Goal: Task Accomplishment & Management: Manage account settings

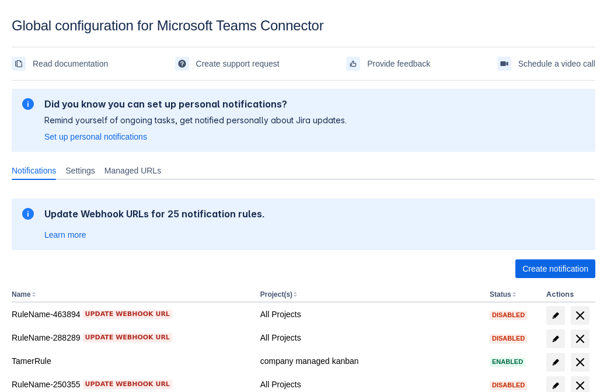
click at [555, 268] on span "Create notification" at bounding box center [555, 268] width 66 height 19
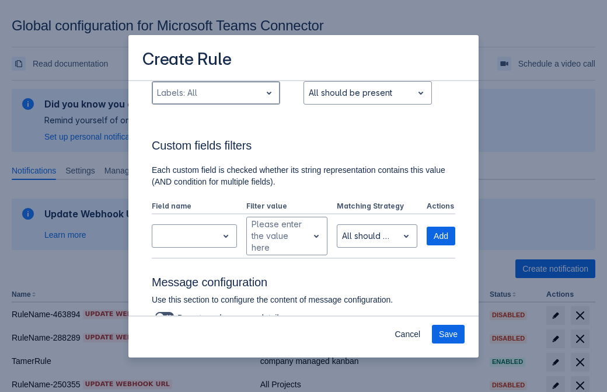
click at [215, 100] on div "Scrollable content" at bounding box center [206, 93] width 99 height 14
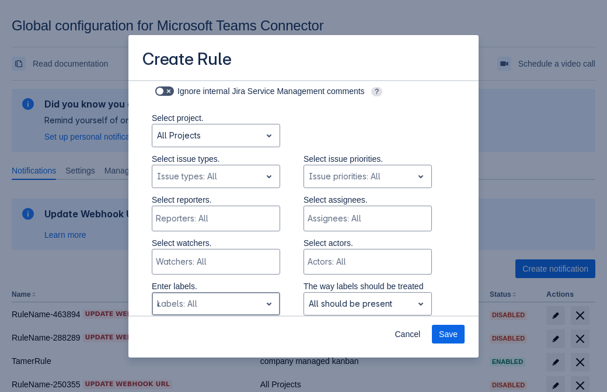
type input "482457_label"
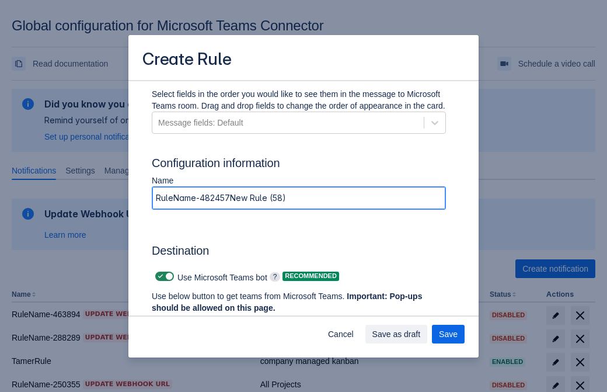
type input "RuleName-482457New Rule (58)"
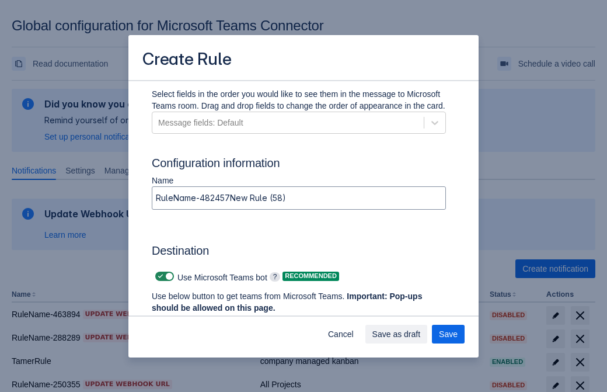
click at [159, 276] on span "Scrollable content" at bounding box center [160, 275] width 9 height 9
click at [159, 276] on input "Scrollable content" at bounding box center [159, 276] width 8 height 8
checkbox input "false"
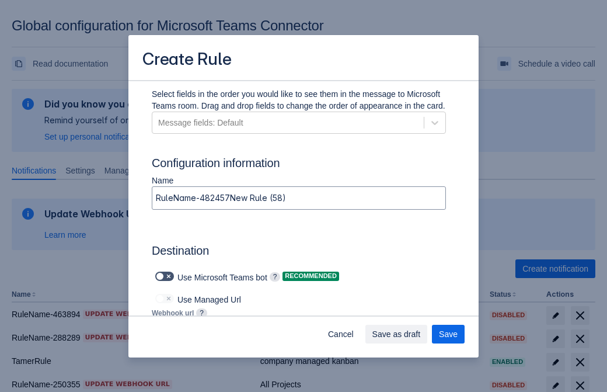
type input "https://prod-172.westeurope.logic.azure.com:443/workflows/ae977bb6ae334c9d95dfe…"
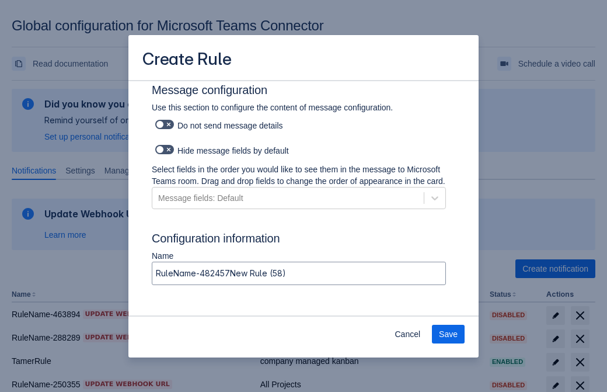
click at [448, 334] on span "Save" at bounding box center [448, 333] width 19 height 19
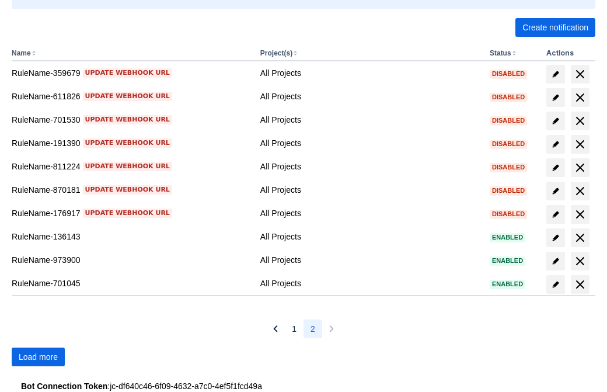
click at [38, 357] on span "Load more" at bounding box center [38, 356] width 39 height 19
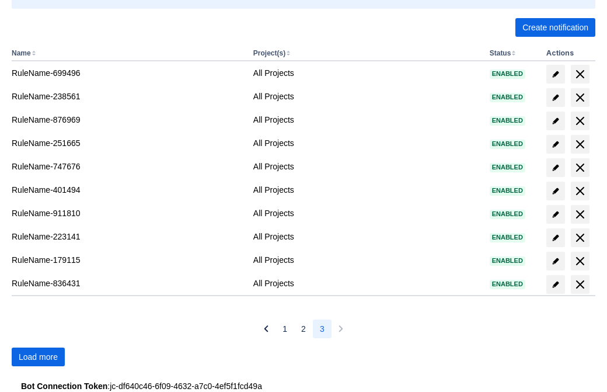
click at [38, 357] on span "Load more" at bounding box center [38, 356] width 39 height 19
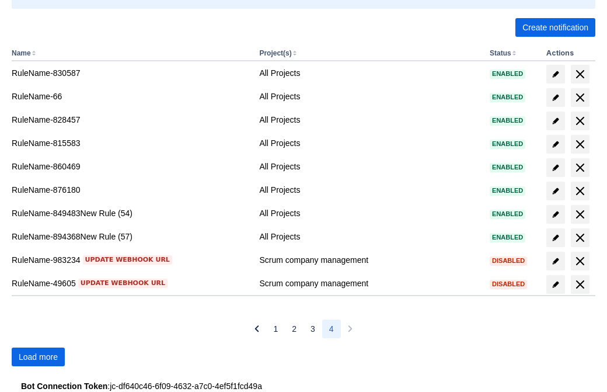
click at [38, 357] on span "Load more" at bounding box center [38, 356] width 39 height 19
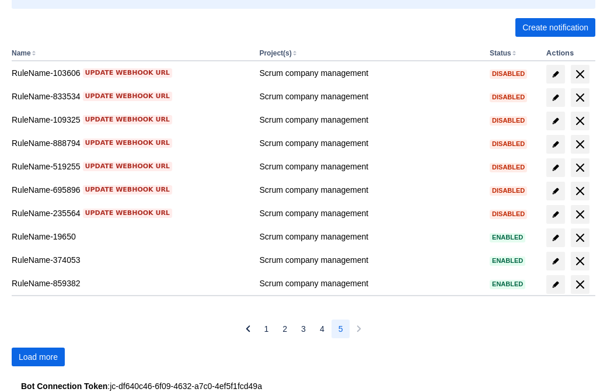
click at [38, 357] on span "Load more" at bounding box center [38, 356] width 39 height 19
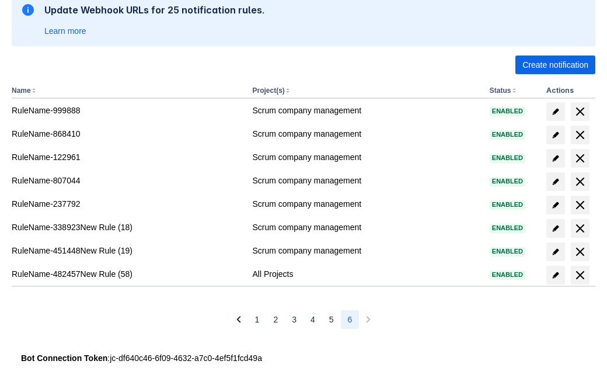
scroll to position [204, 0]
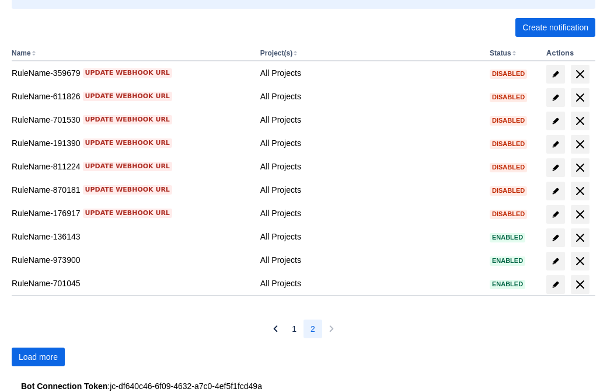
click at [38, 357] on span "Load more" at bounding box center [38, 356] width 39 height 19
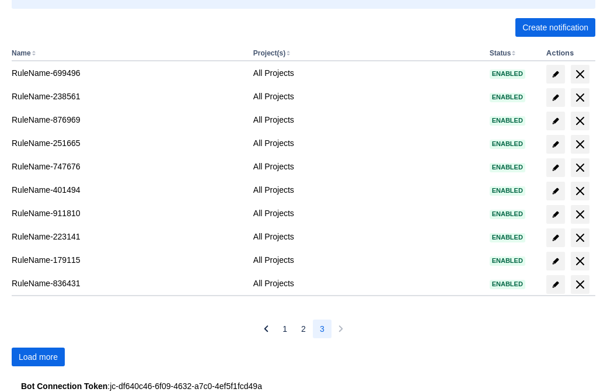
click at [38, 357] on span "Load more" at bounding box center [38, 356] width 39 height 19
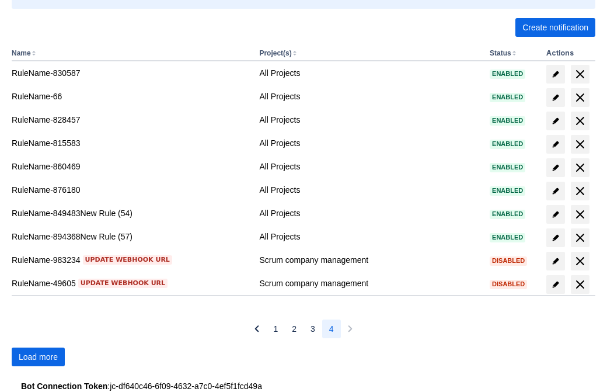
click at [38, 357] on span "Load more" at bounding box center [38, 356] width 39 height 19
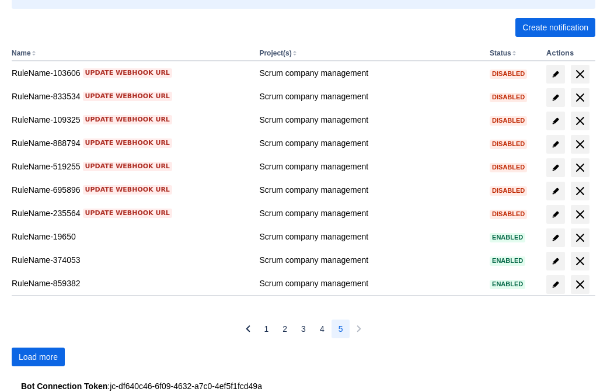
click at [38, 357] on span "Load more" at bounding box center [38, 356] width 39 height 19
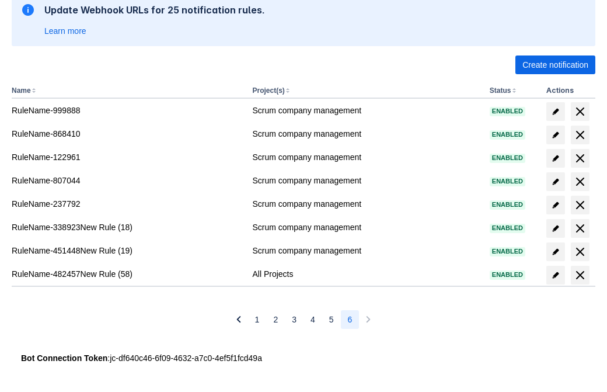
scroll to position [204, 0]
click at [579, 275] on span "delete" at bounding box center [580, 275] width 14 height 14
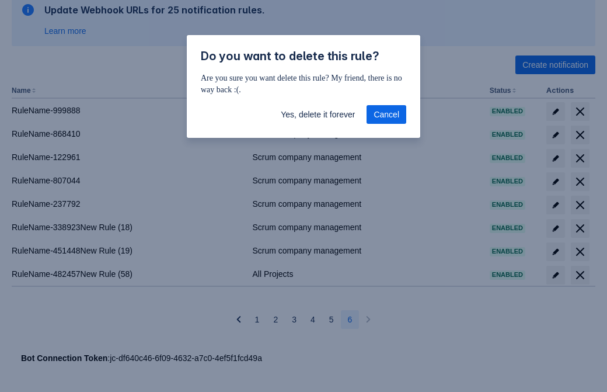
click at [317, 114] on span "Yes, delete it forever" at bounding box center [318, 114] width 74 height 19
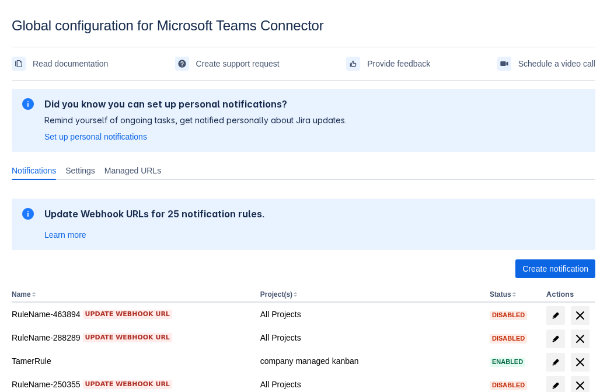
click at [555, 268] on span "Create notification" at bounding box center [555, 268] width 66 height 19
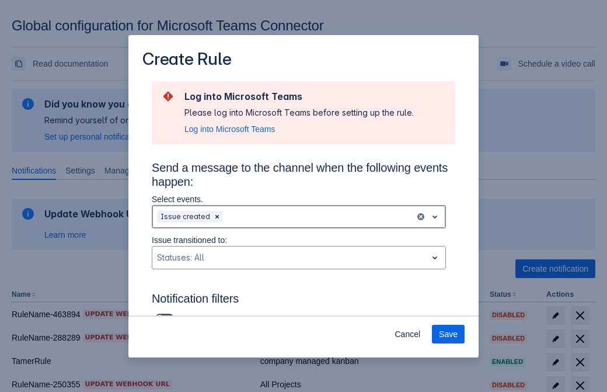
click at [299, 216] on div "Scrollable content" at bounding box center [317, 216] width 185 height 14
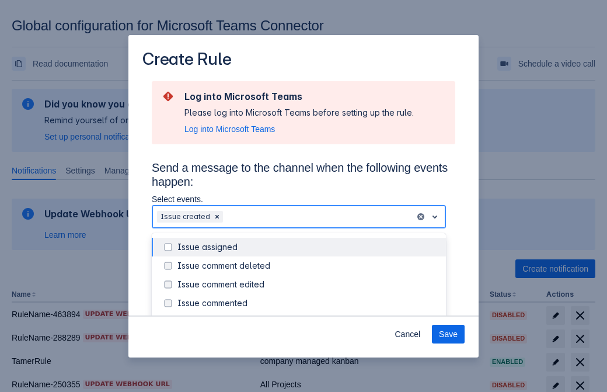
click at [308, 316] on div "Issue created" at bounding box center [307, 322] width 261 height 12
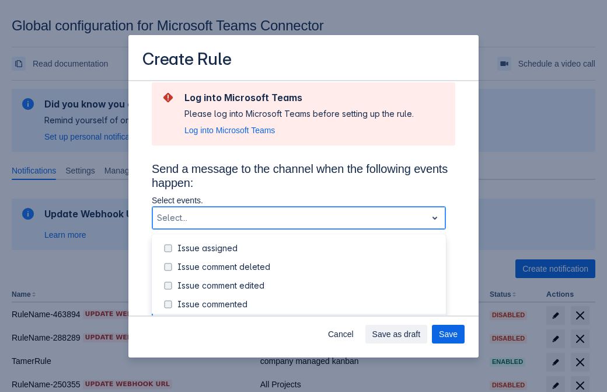
scroll to position [125, 0]
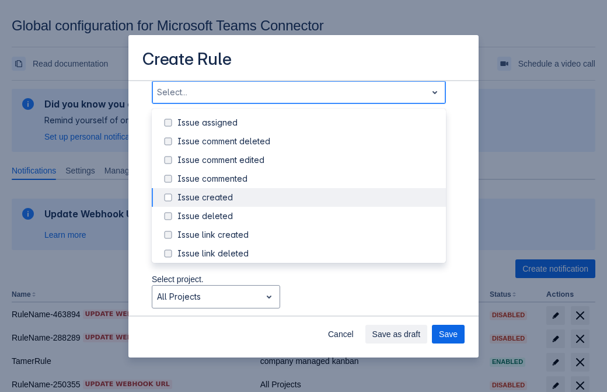
click at [308, 303] on div "Issue updated" at bounding box center [307, 309] width 261 height 12
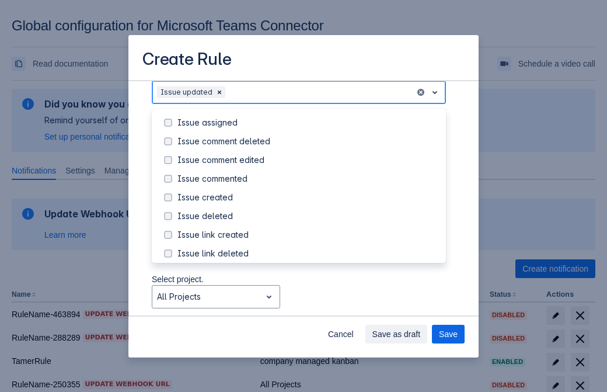
scroll to position [124, 0]
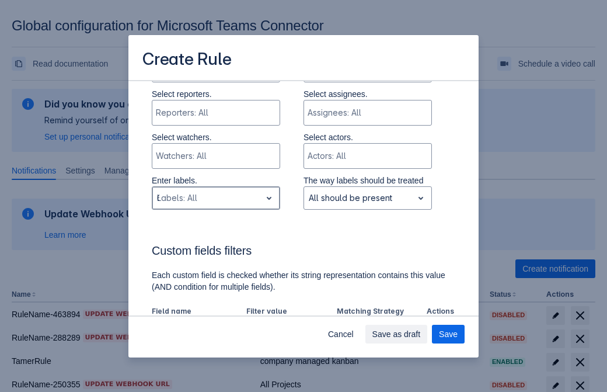
type input "650221_label"
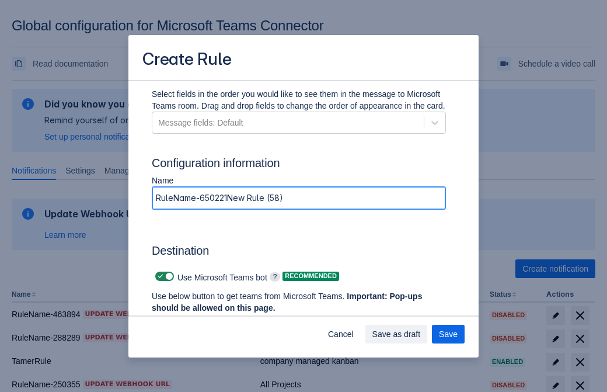
type input "RuleName-650221New Rule (58)"
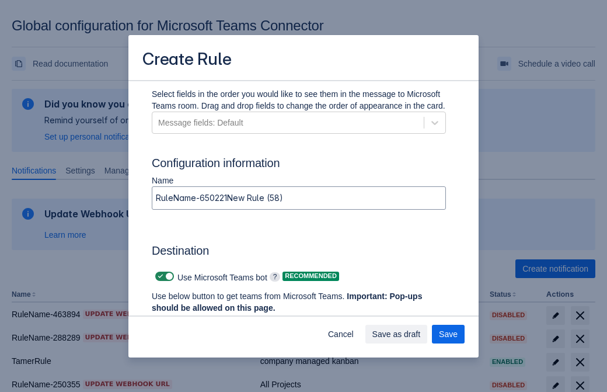
click at [159, 276] on span "Scrollable content" at bounding box center [160, 275] width 9 height 9
click at [159, 276] on input "Scrollable content" at bounding box center [159, 276] width 8 height 8
checkbox input "false"
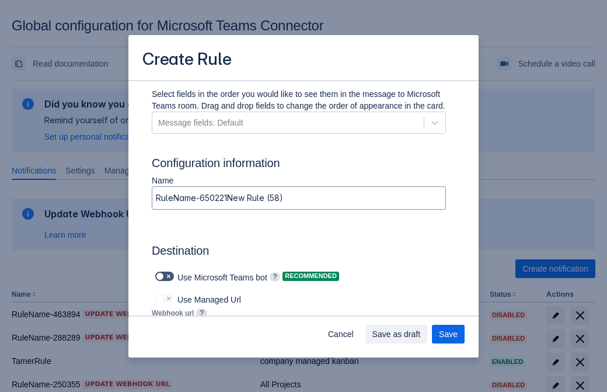
type input "https://prod-112.westeurope.logic.azure.com:443/workflows/bae959254738451b85002…"
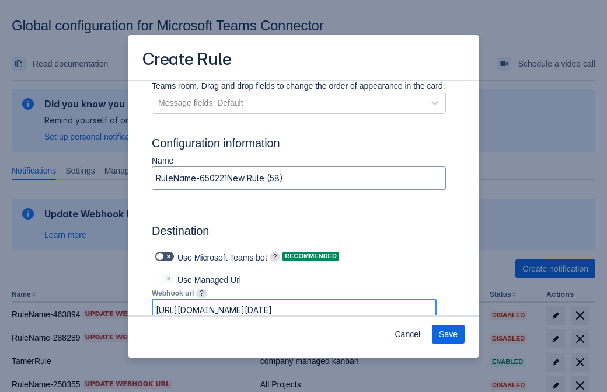
click at [448, 334] on span "Save" at bounding box center [448, 333] width 19 height 19
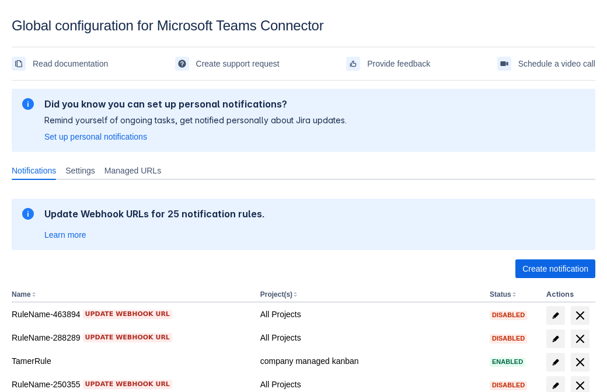
scroll to position [241, 0]
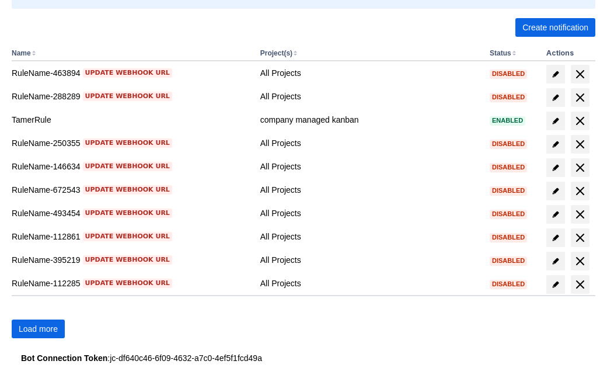
click at [38, 329] on span "Load more" at bounding box center [38, 328] width 39 height 19
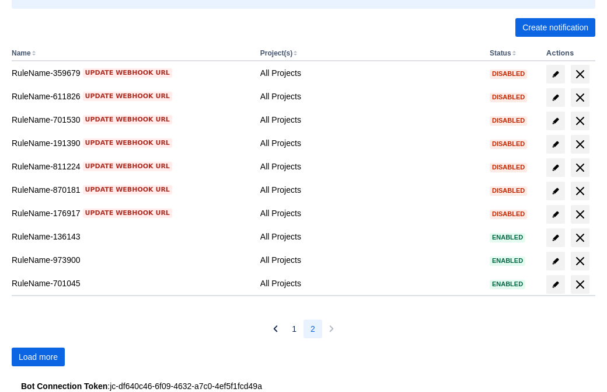
click at [38, 357] on span "Load more" at bounding box center [38, 356] width 39 height 19
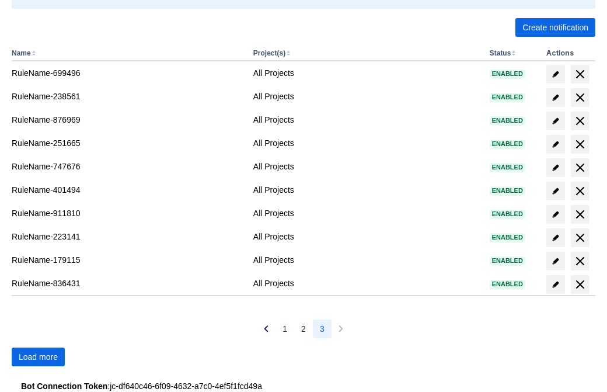
click at [38, 357] on span "Load more" at bounding box center [38, 356] width 39 height 19
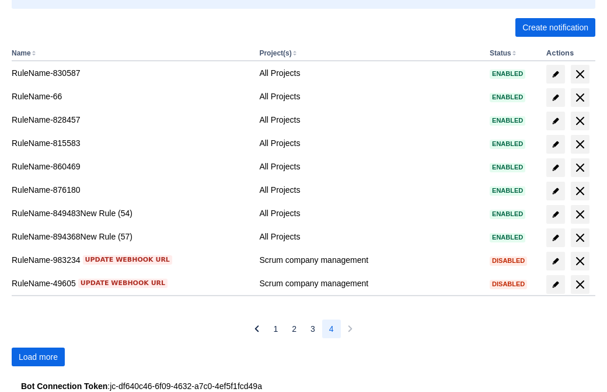
click at [38, 357] on span "Load more" at bounding box center [38, 356] width 39 height 19
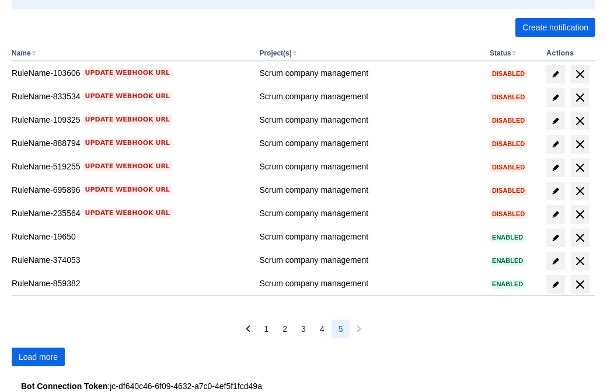
click at [38, 357] on span "Load more" at bounding box center [38, 356] width 39 height 19
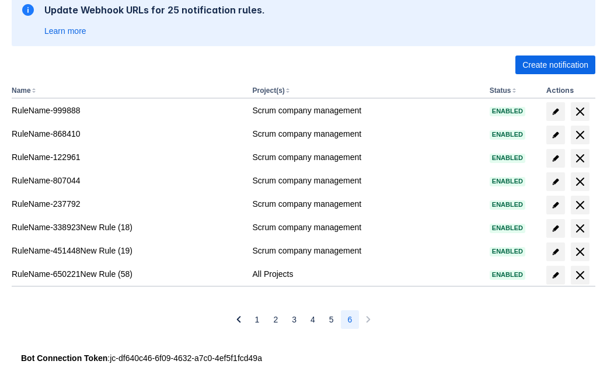
scroll to position [204, 0]
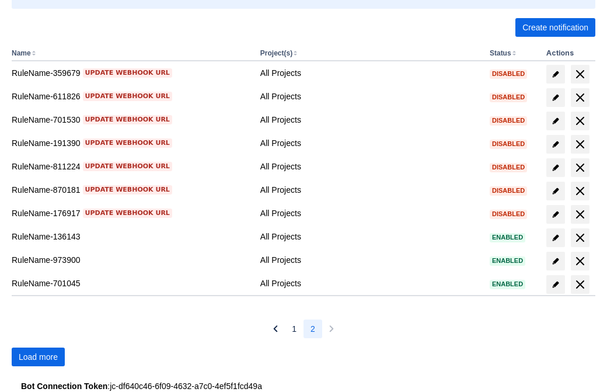
click at [38, 357] on span "Load more" at bounding box center [38, 356] width 39 height 19
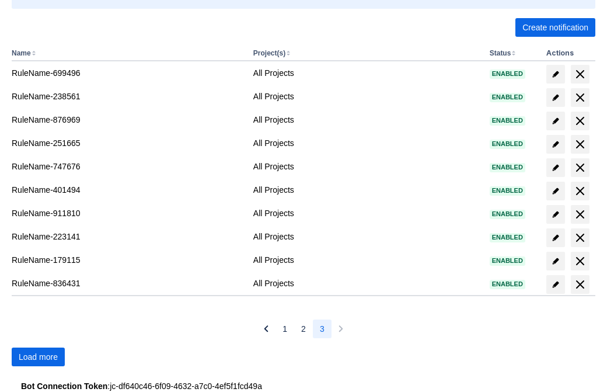
click at [38, 357] on span "Load more" at bounding box center [38, 356] width 39 height 19
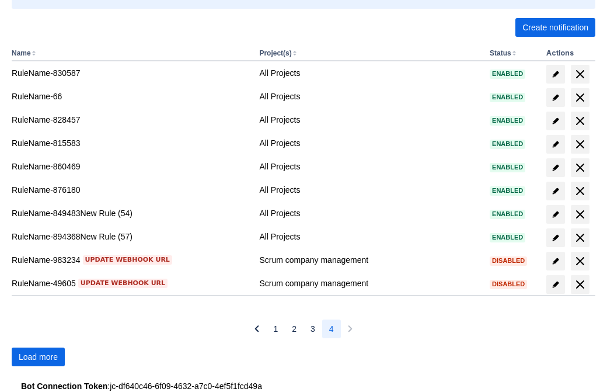
click at [38, 357] on span "Load more" at bounding box center [38, 356] width 39 height 19
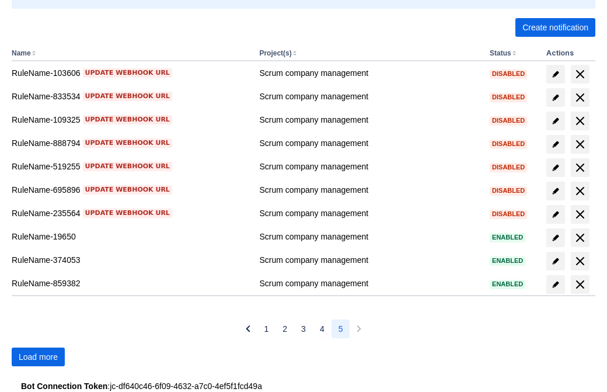
click at [38, 357] on span "Load more" at bounding box center [38, 356] width 39 height 19
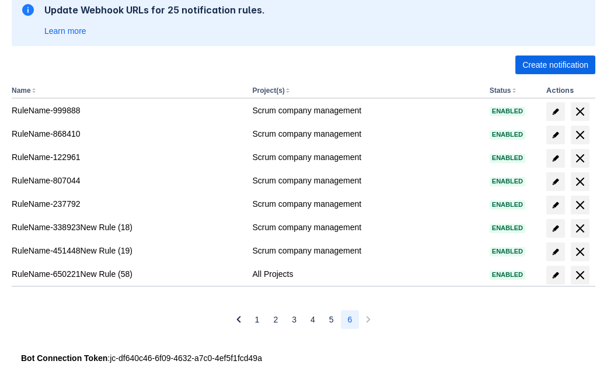
click at [579, 275] on span "delete" at bounding box center [580, 275] width 14 height 14
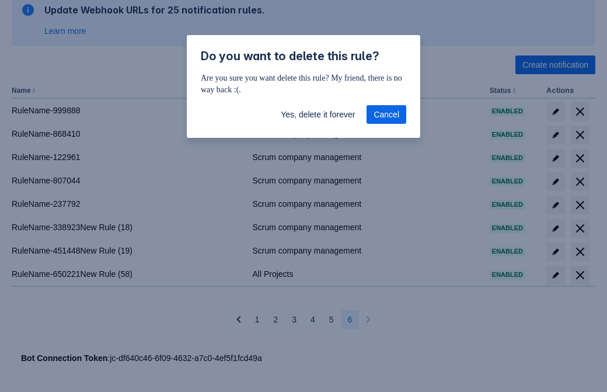
click at [317, 114] on span "Yes, delete it forever" at bounding box center [318, 114] width 74 height 19
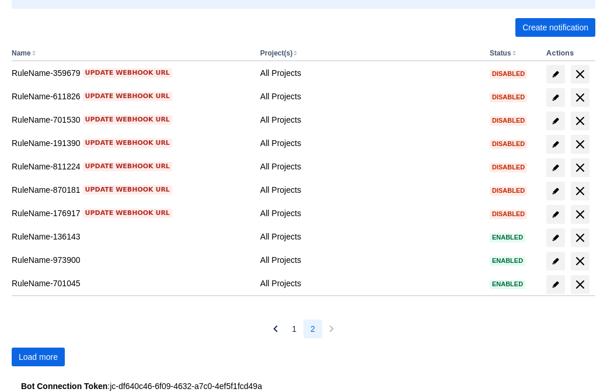
click at [38, 357] on span "Load more" at bounding box center [38, 356] width 39 height 19
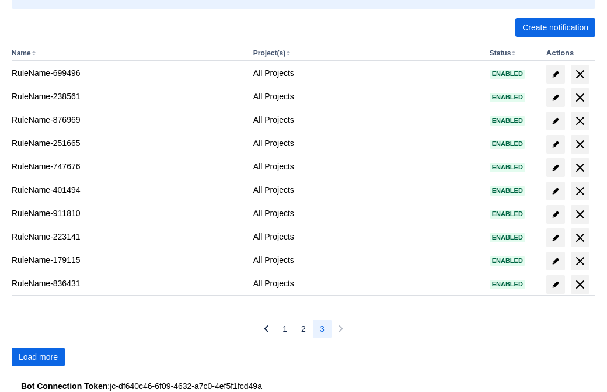
click at [38, 357] on span "Load more" at bounding box center [38, 356] width 39 height 19
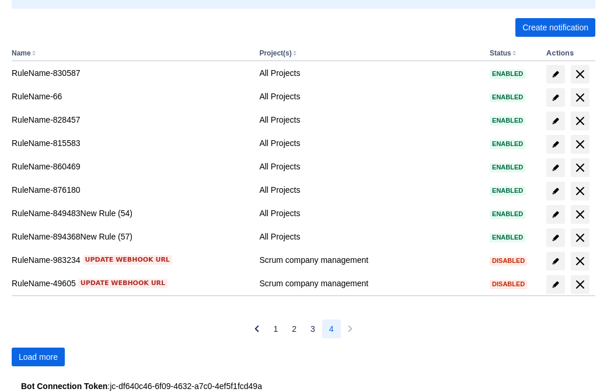
click at [38, 357] on span "Load more" at bounding box center [38, 356] width 39 height 19
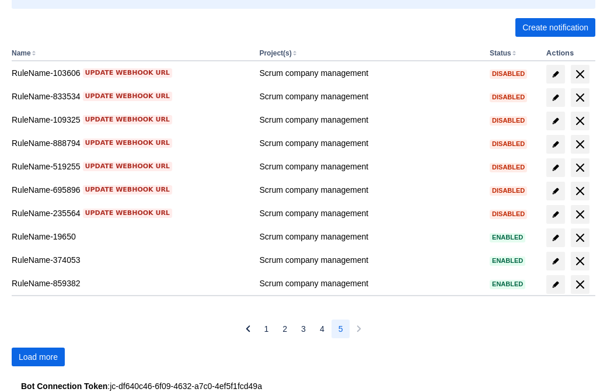
click at [38, 357] on span "Load more" at bounding box center [38, 356] width 39 height 19
